Goal: Contribute content

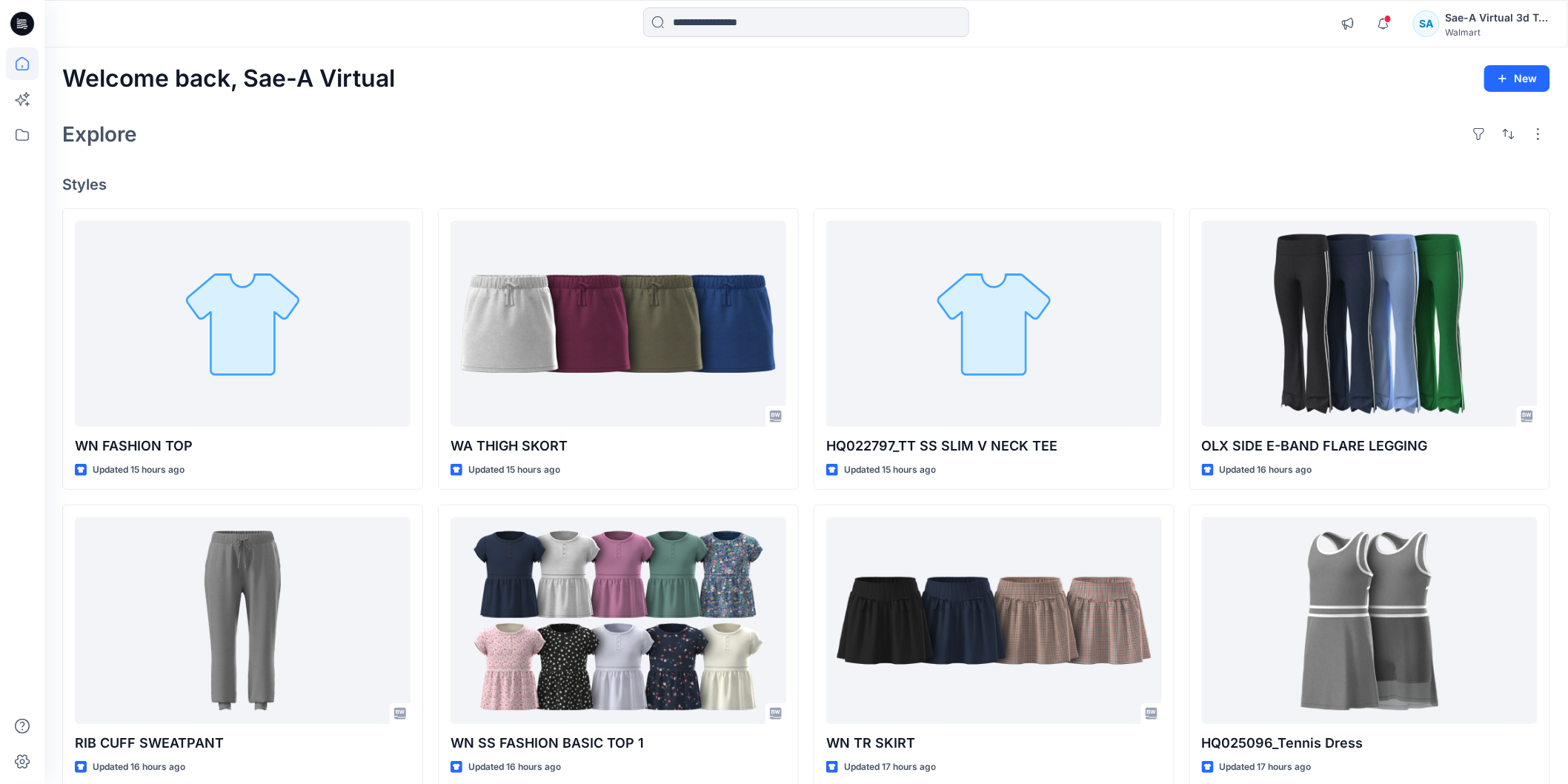
drag, startPoint x: 1164, startPoint y: 150, endPoint x: 1198, endPoint y: 153, distance: 34.1
click at [1164, 150] on div "Explore" at bounding box center [806, 134] width 1487 height 36
click at [27, 15] on icon at bounding box center [22, 23] width 23 height 23
click at [33, 25] on icon at bounding box center [22, 23] width 23 height 23
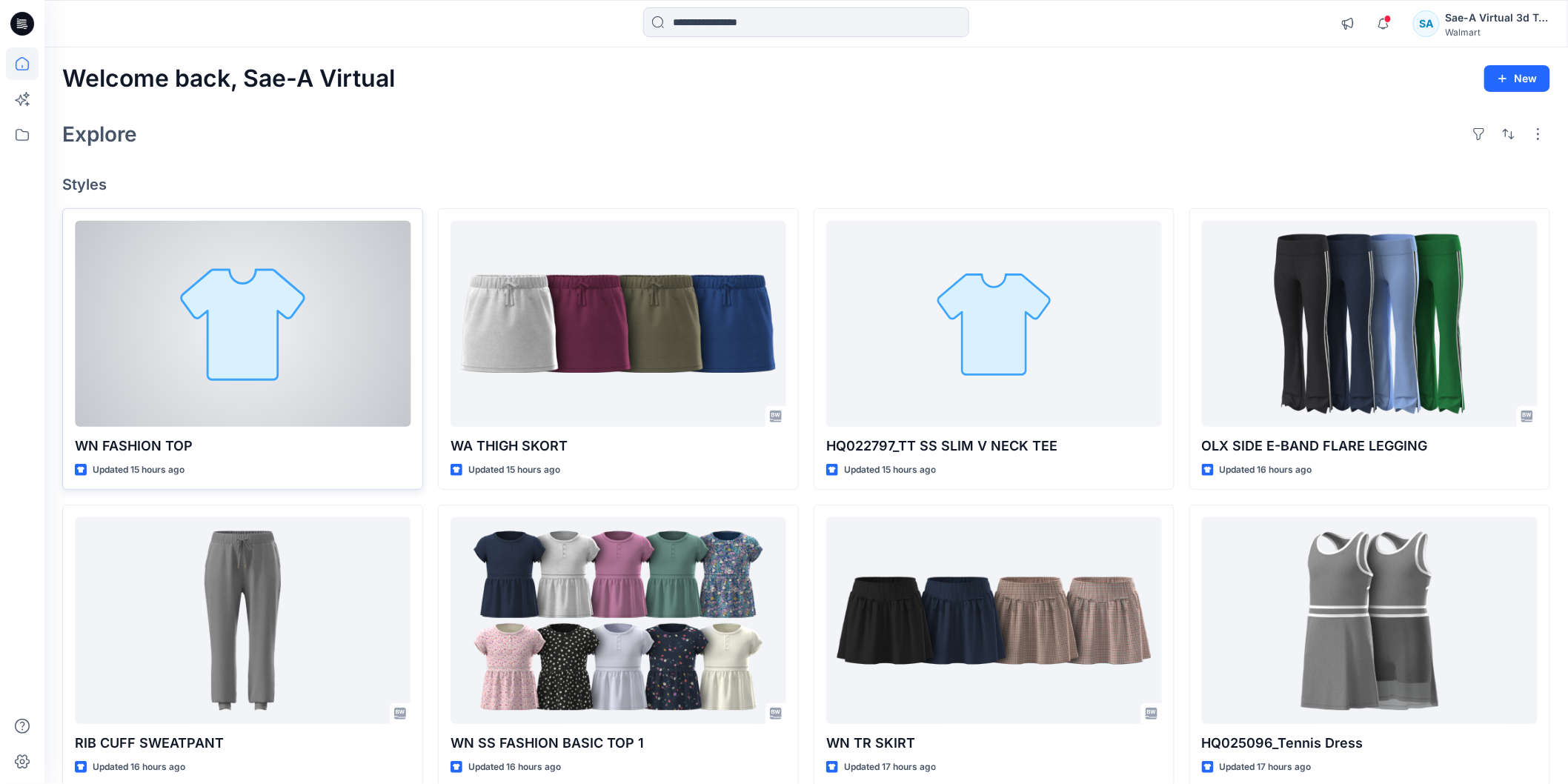
click at [187, 290] on div at bounding box center [243, 324] width 336 height 206
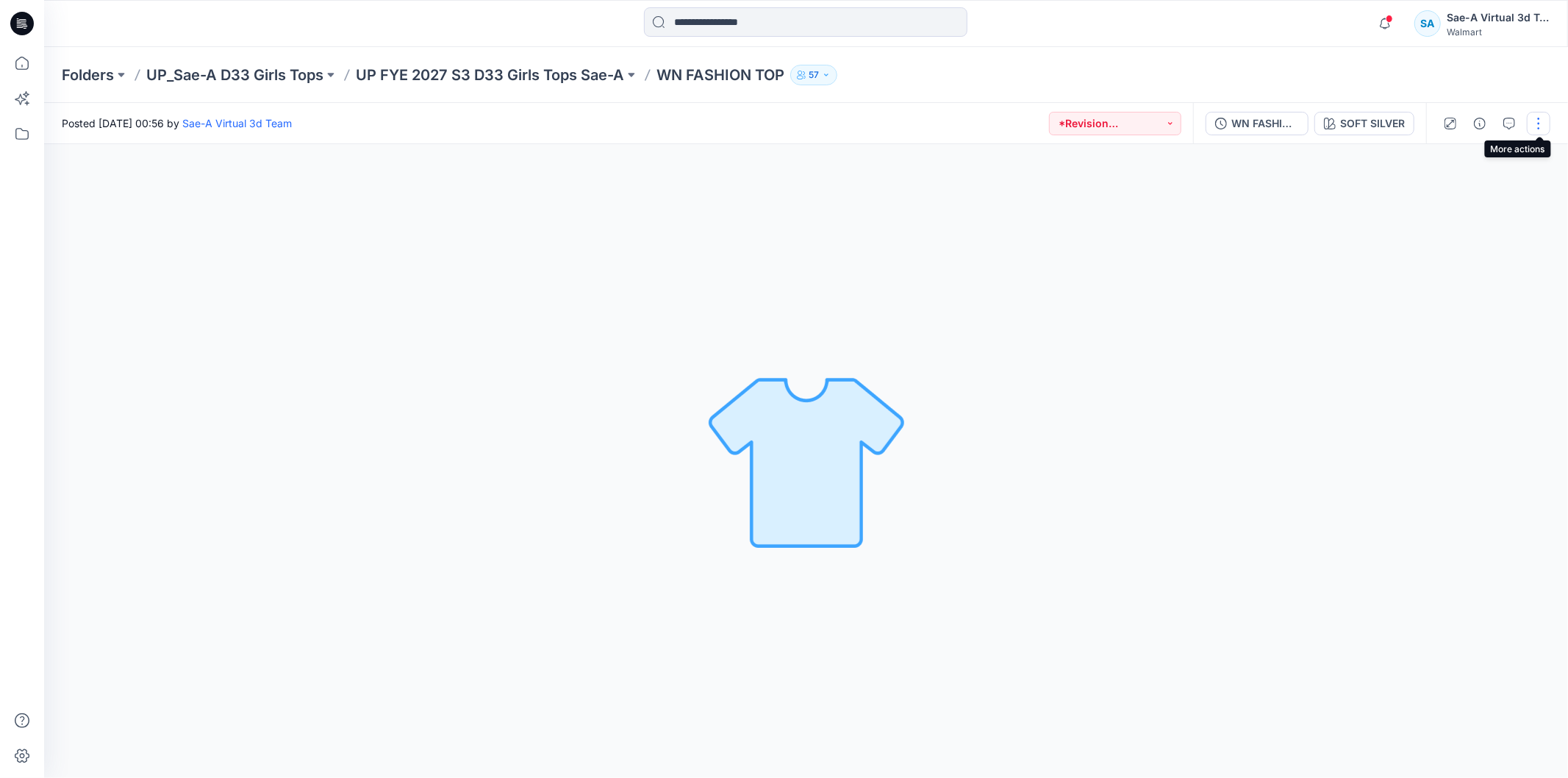
click at [1537, 127] on button "button" at bounding box center [1539, 123] width 23 height 23
click at [1480, 197] on button "Edit" at bounding box center [1477, 198] width 135 height 28
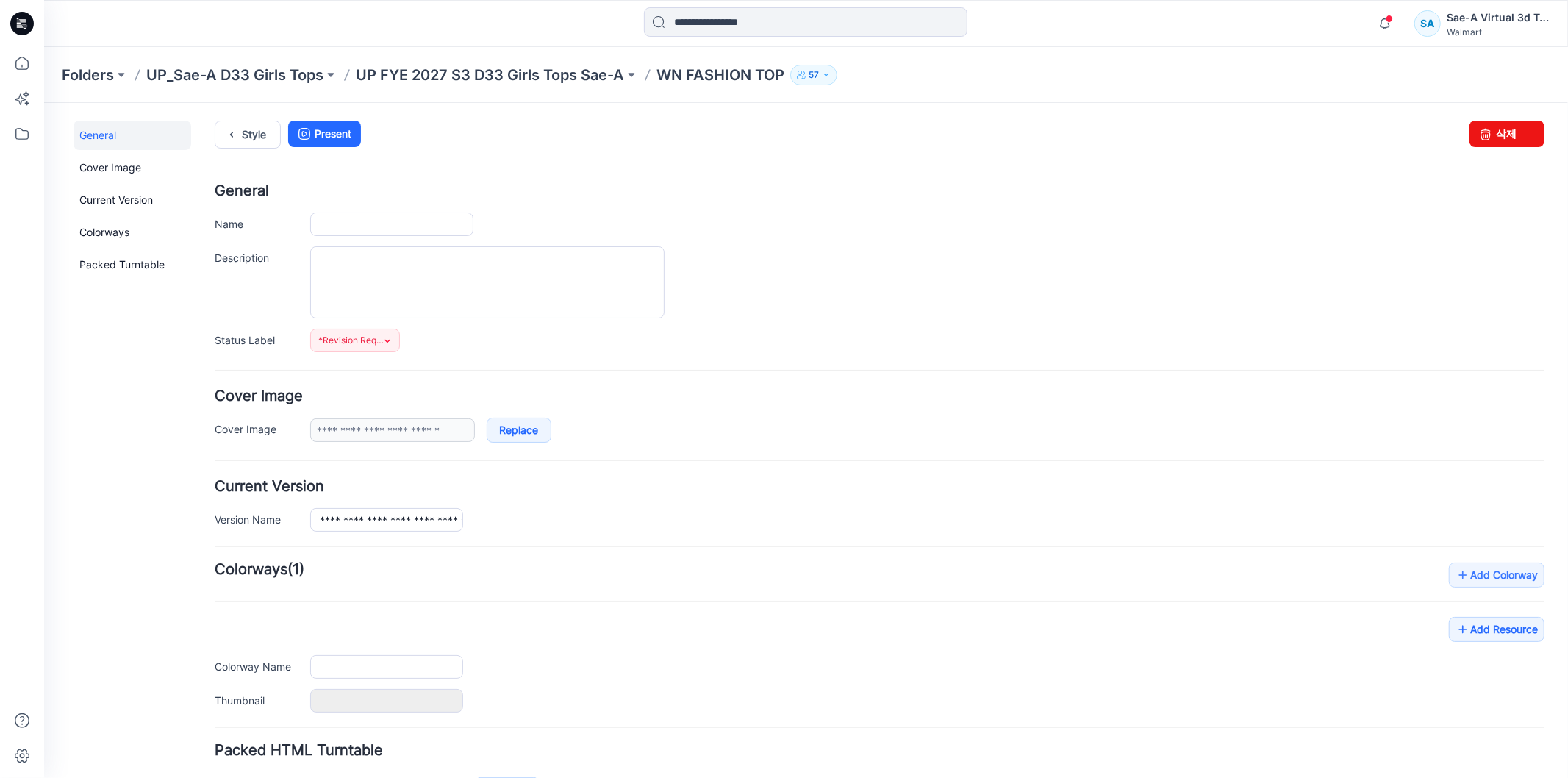
type input "**********"
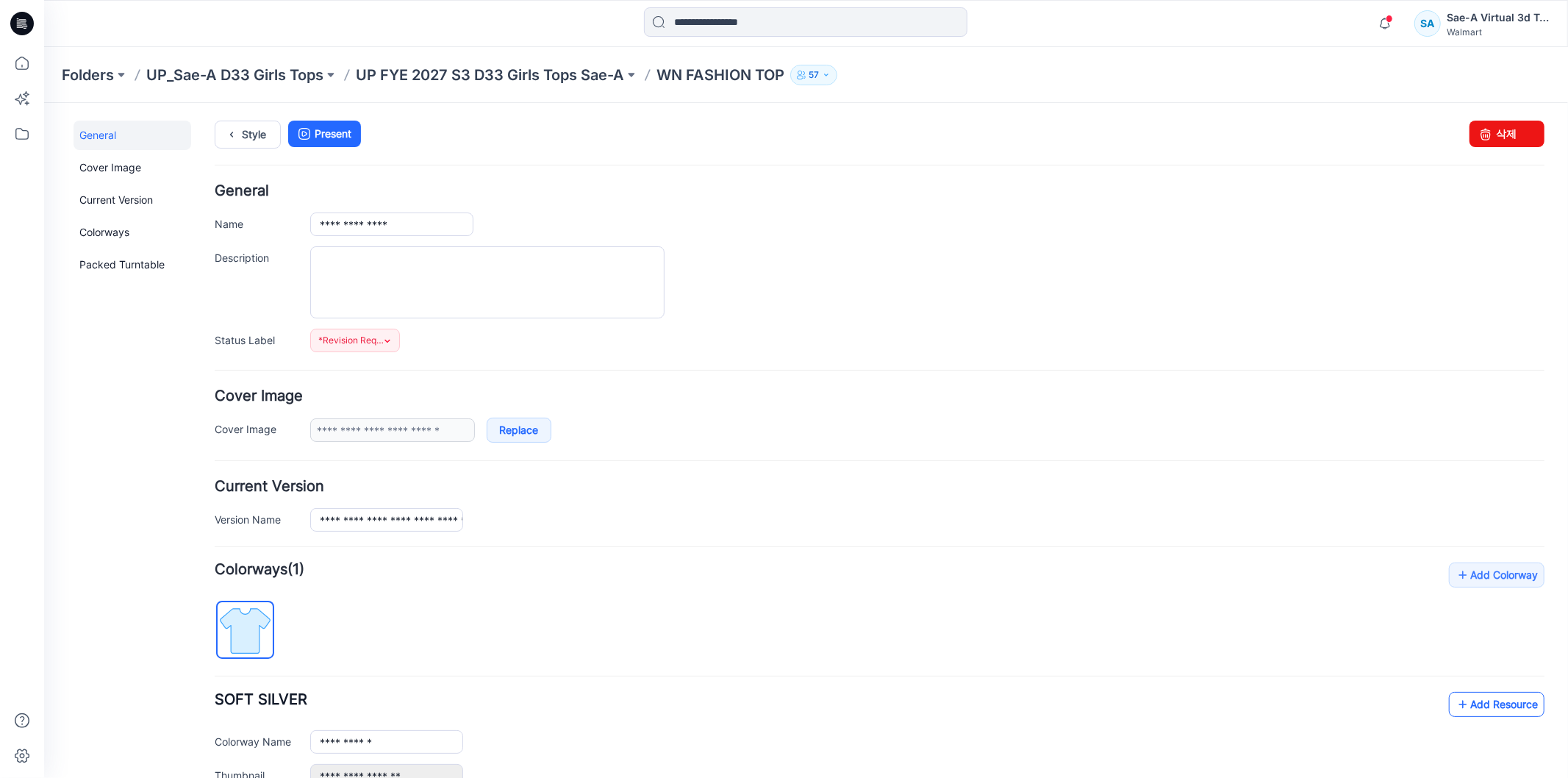
click at [1496, 703] on link "Add Resource" at bounding box center [1496, 703] width 96 height 25
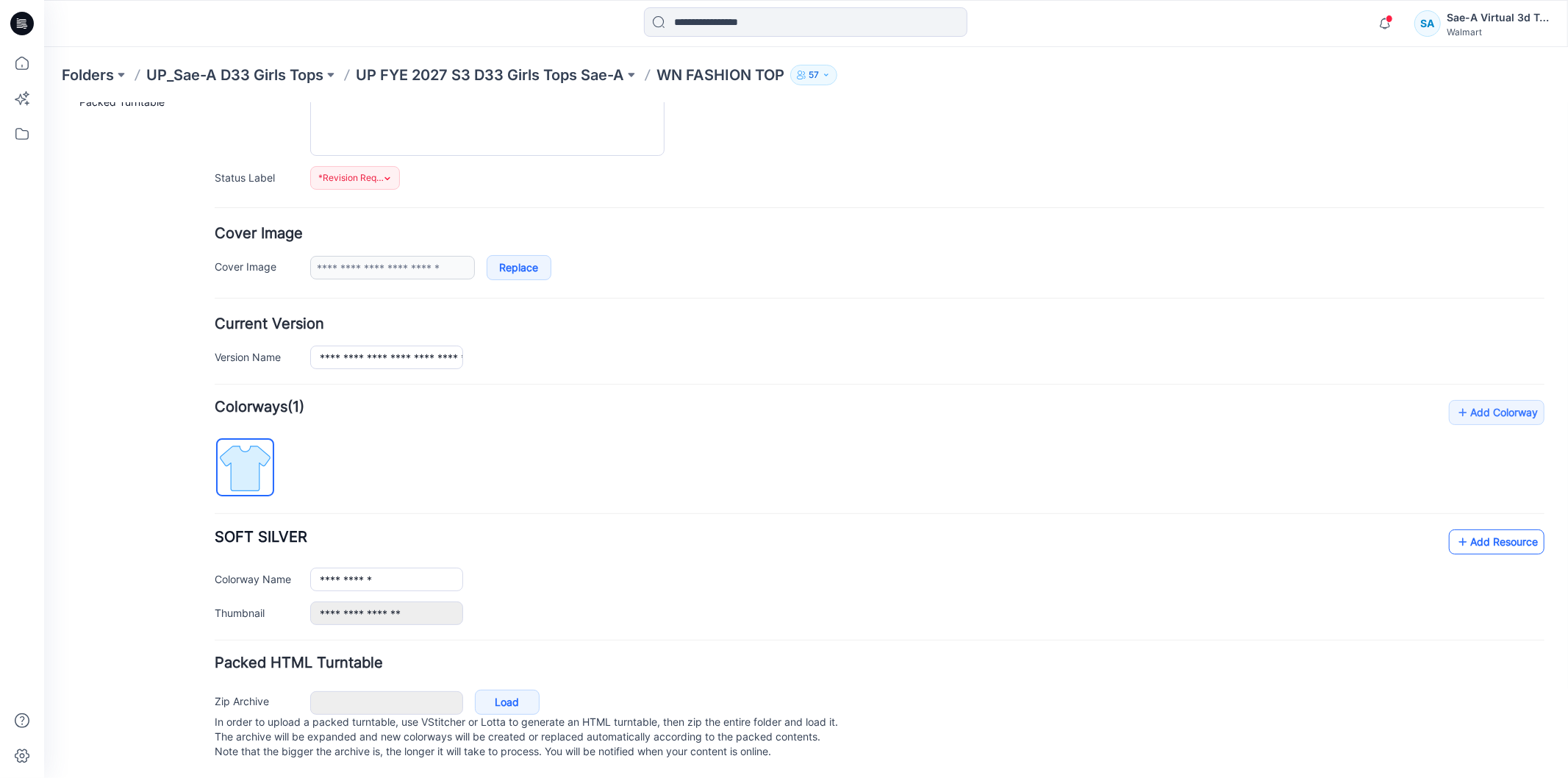
scroll to position [163, 0]
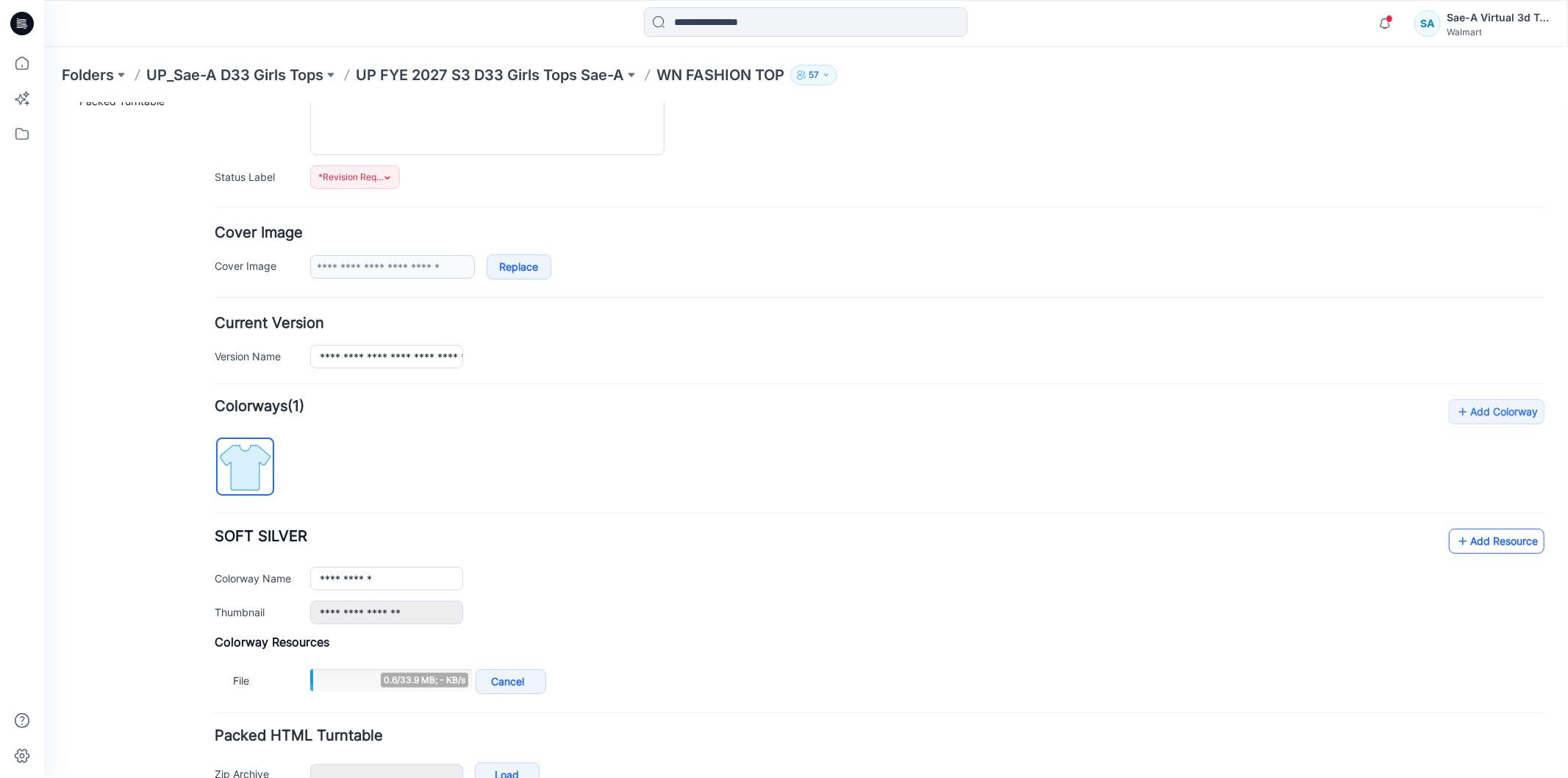
click at [1489, 539] on link "Add Resource" at bounding box center [1496, 540] width 96 height 25
click at [1499, 544] on link "Add Resource" at bounding box center [1496, 540] width 96 height 25
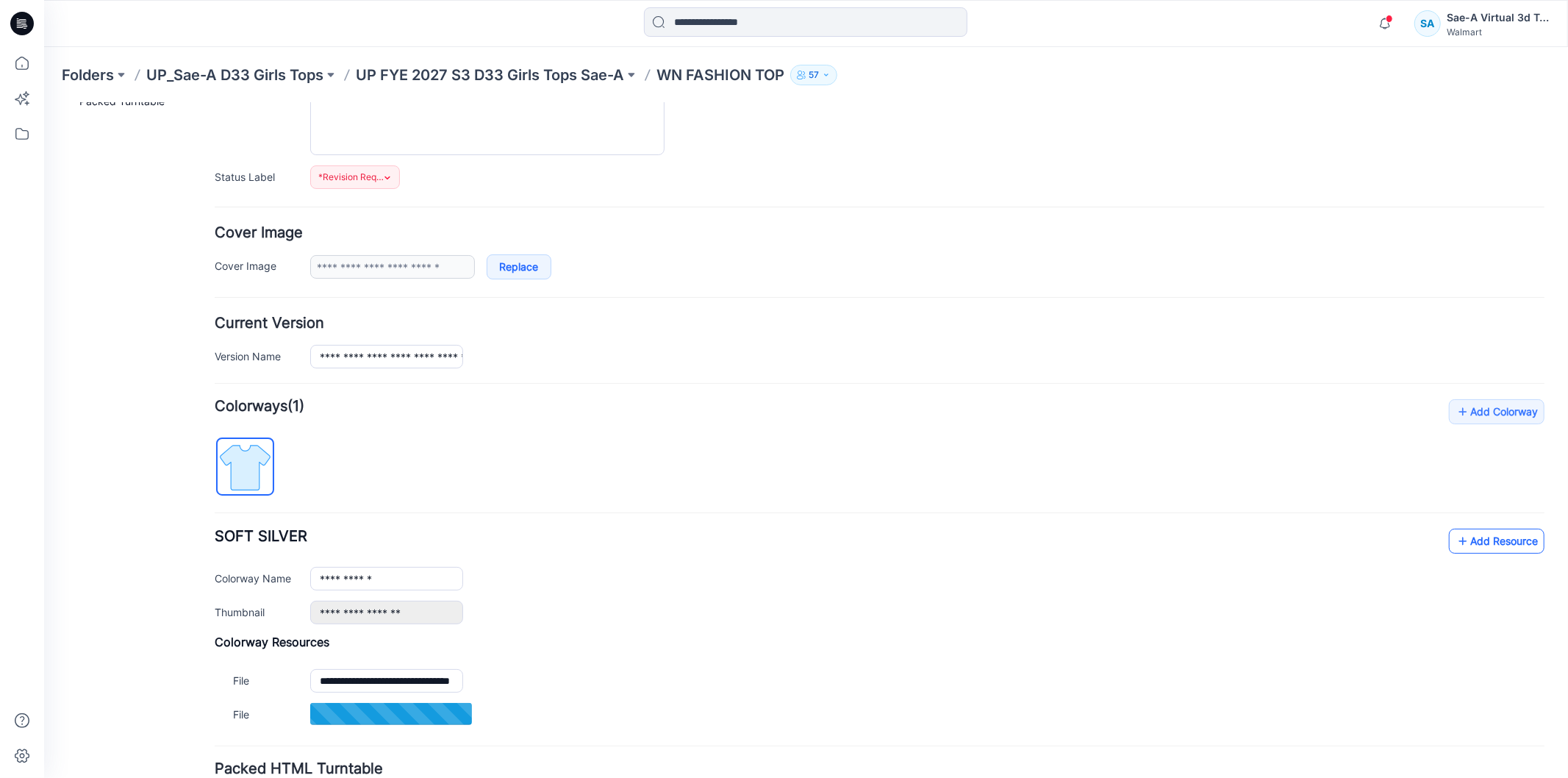
click at [1459, 551] on link "Add Resource" at bounding box center [1496, 540] width 96 height 25
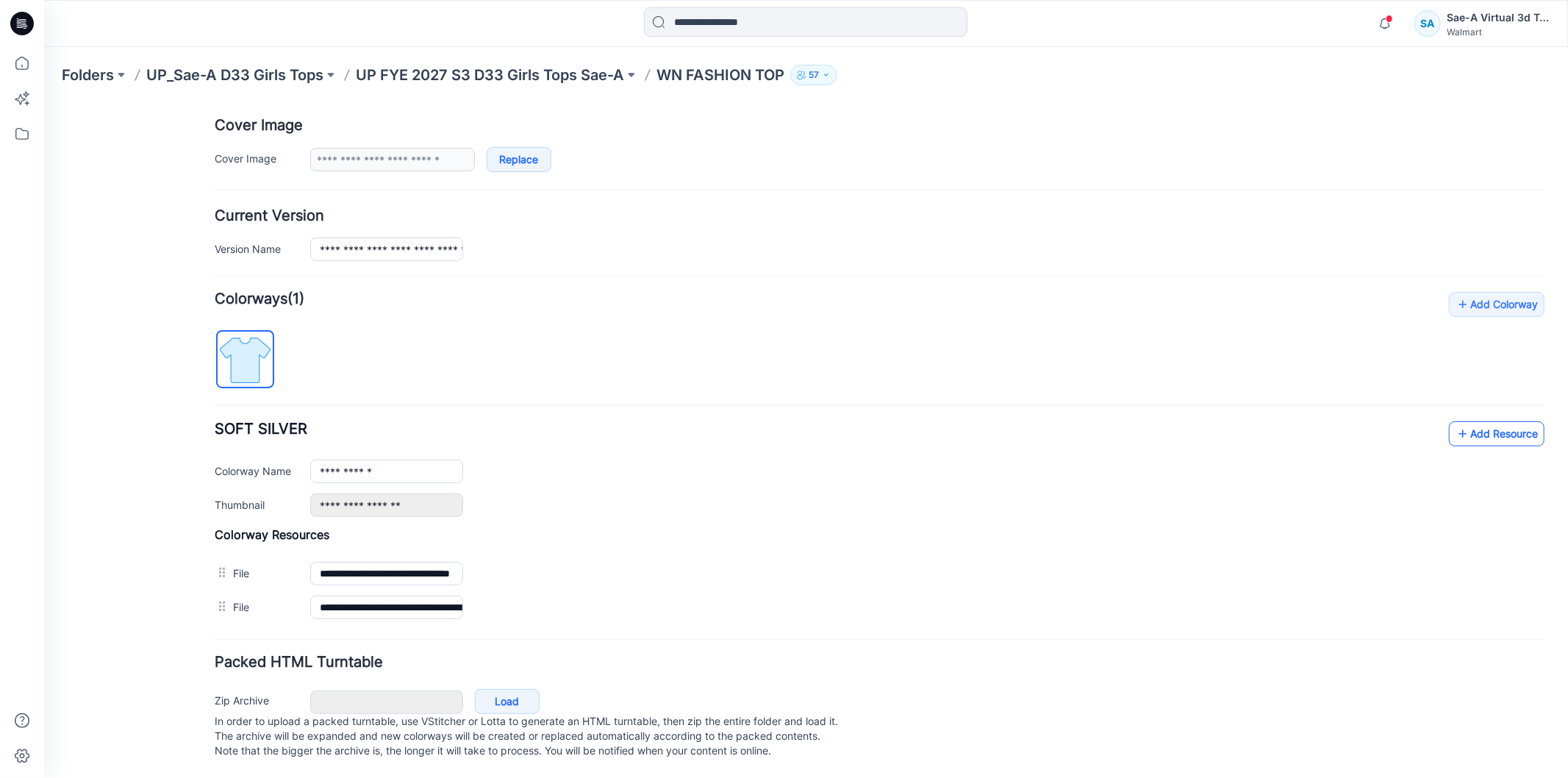
scroll to position [0, 0]
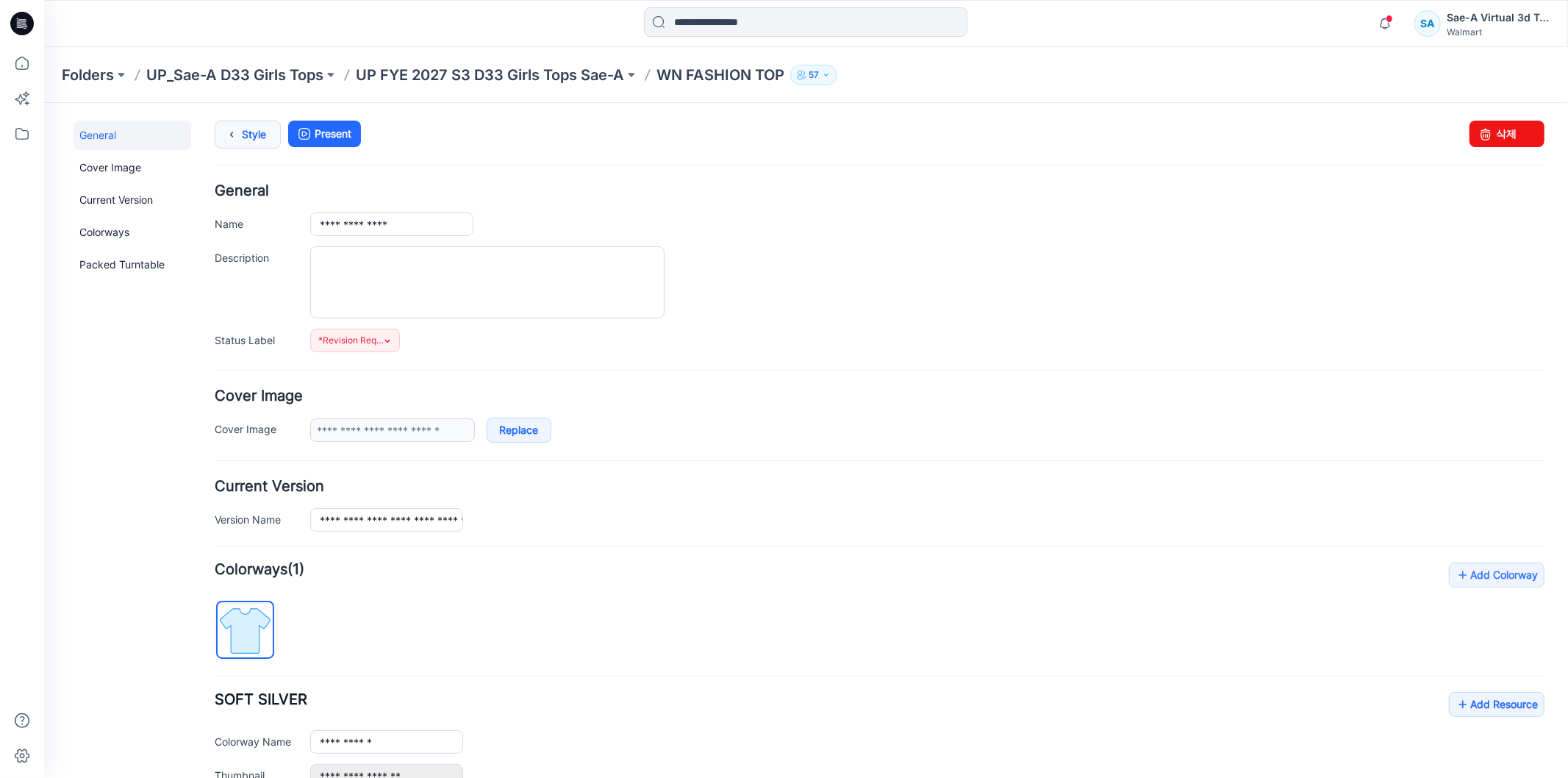
click at [245, 127] on link "Style" at bounding box center [247, 133] width 67 height 28
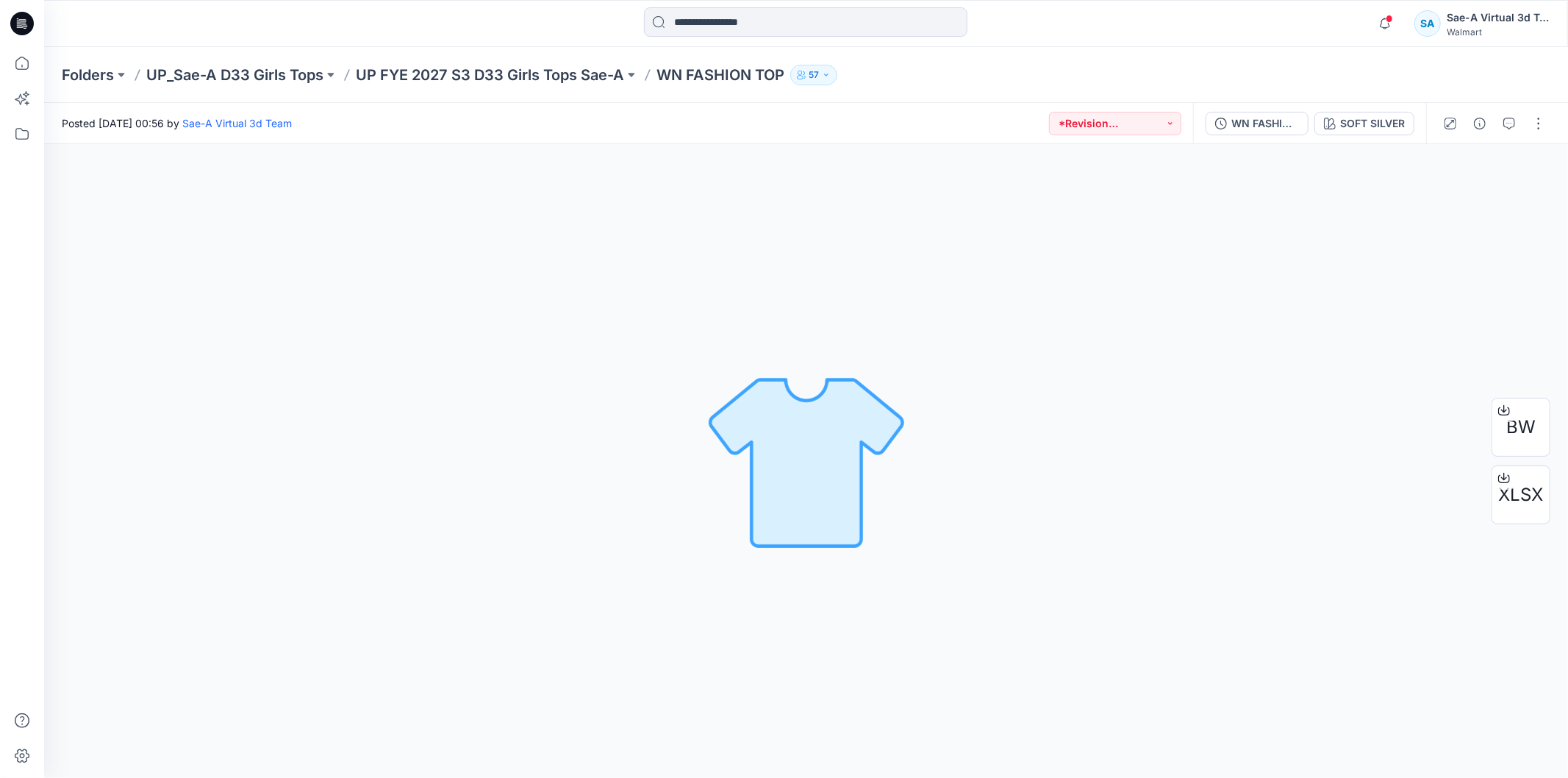
click at [26, 25] on icon at bounding box center [22, 23] width 23 height 23
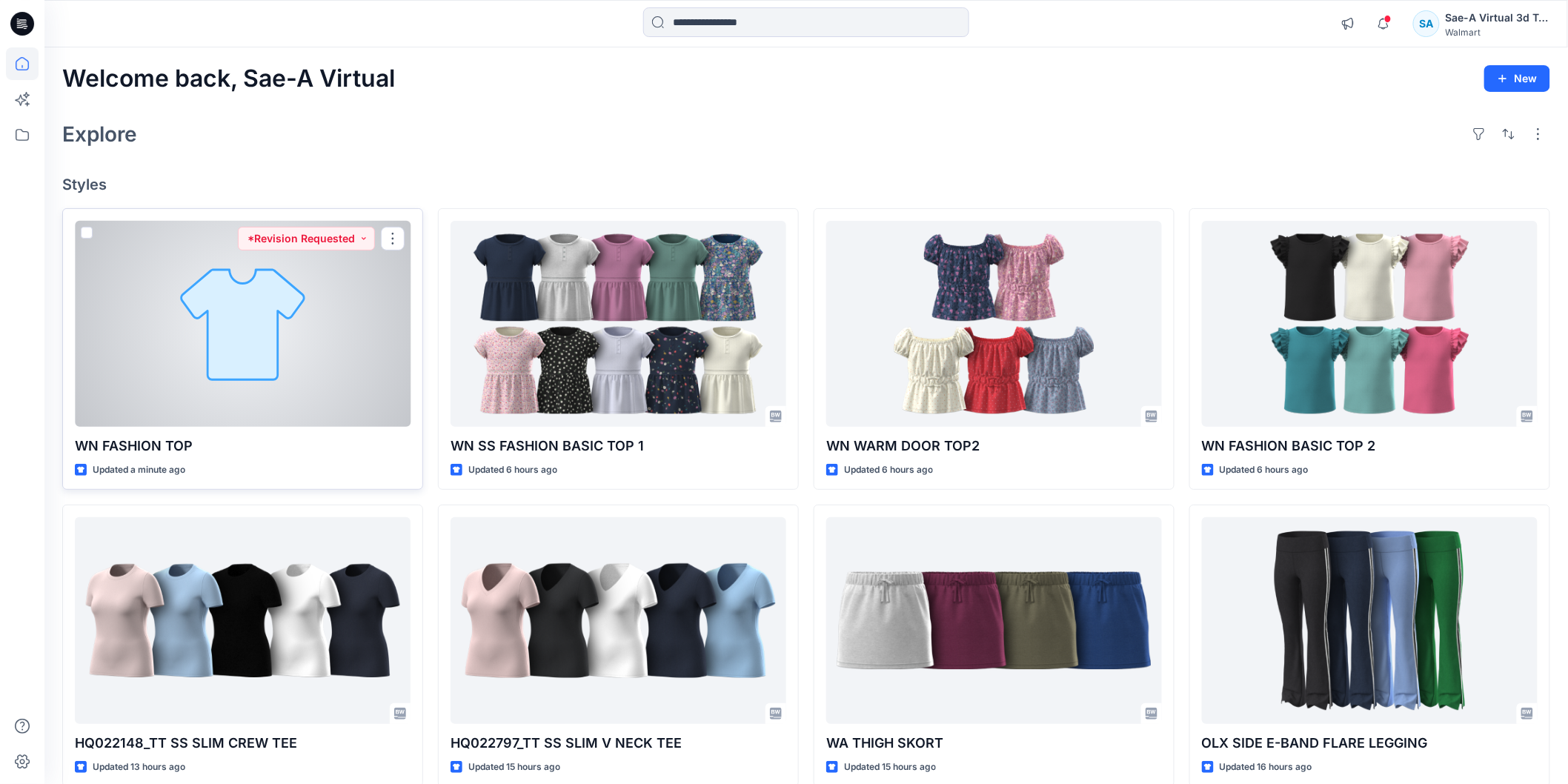
click at [302, 359] on div at bounding box center [243, 324] width 336 height 206
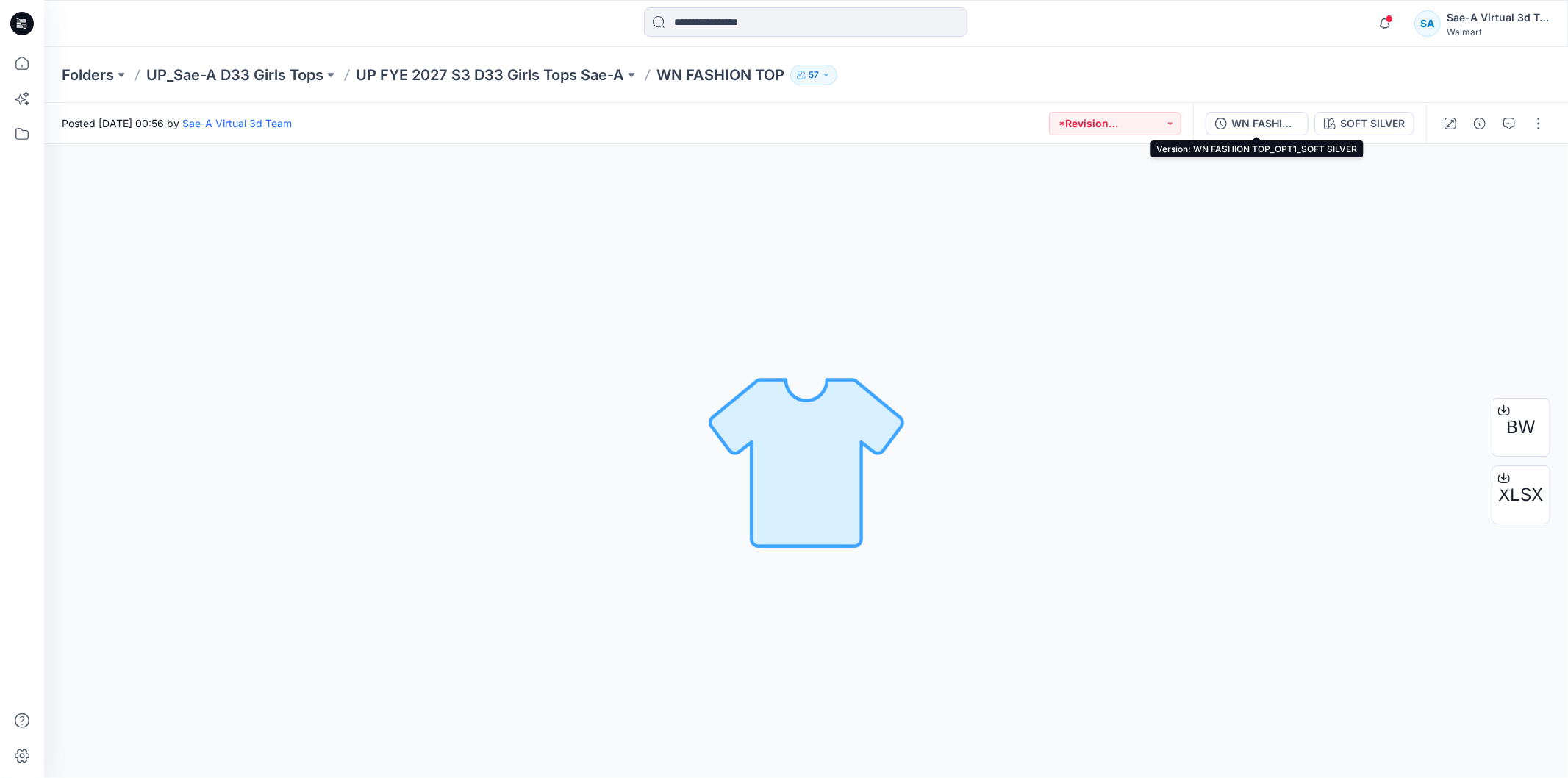
click at [1276, 131] on button "WN FASHION TOP_OPT1_SOFT SILVER" at bounding box center [1257, 123] width 103 height 23
